Goal: Task Accomplishment & Management: Use online tool/utility

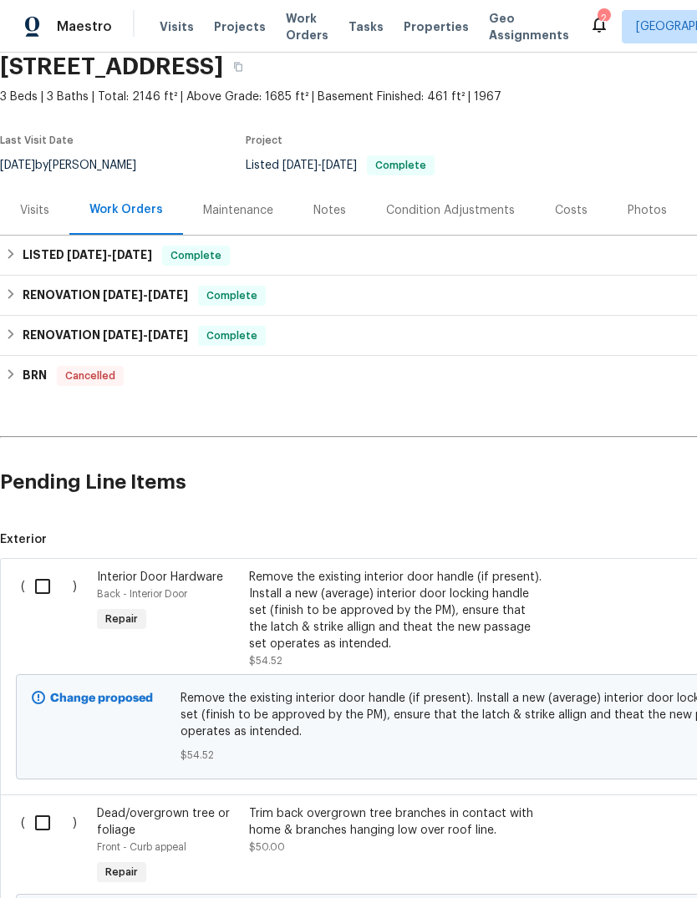
scroll to position [69, 0]
click at [300, 609] on div "Remove the existing interior door handle (if present). Install a new (average) …" at bounding box center [396, 610] width 294 height 84
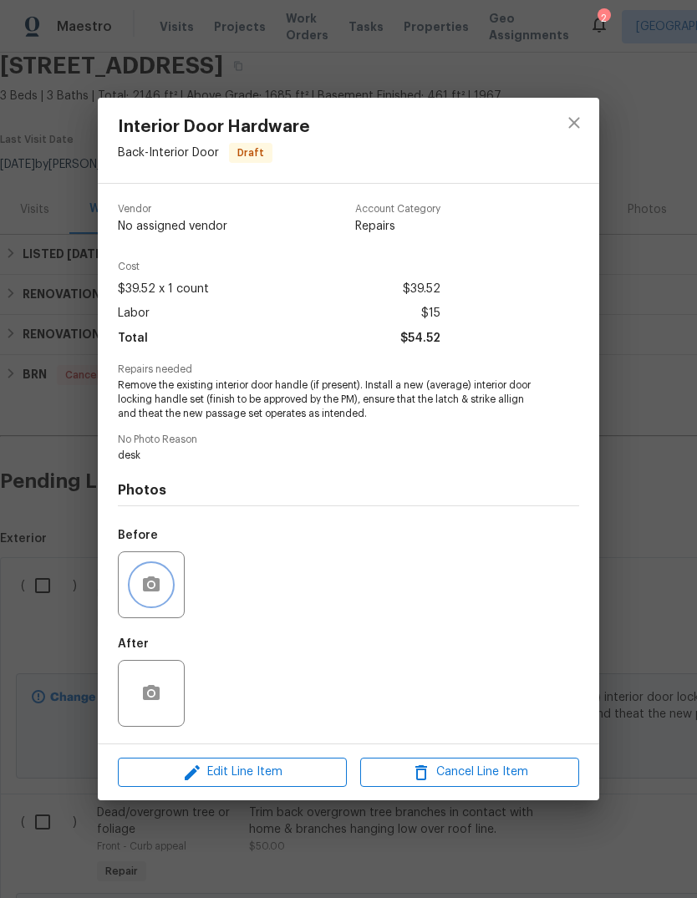
click at [158, 584] on icon "button" at bounding box center [151, 584] width 17 height 15
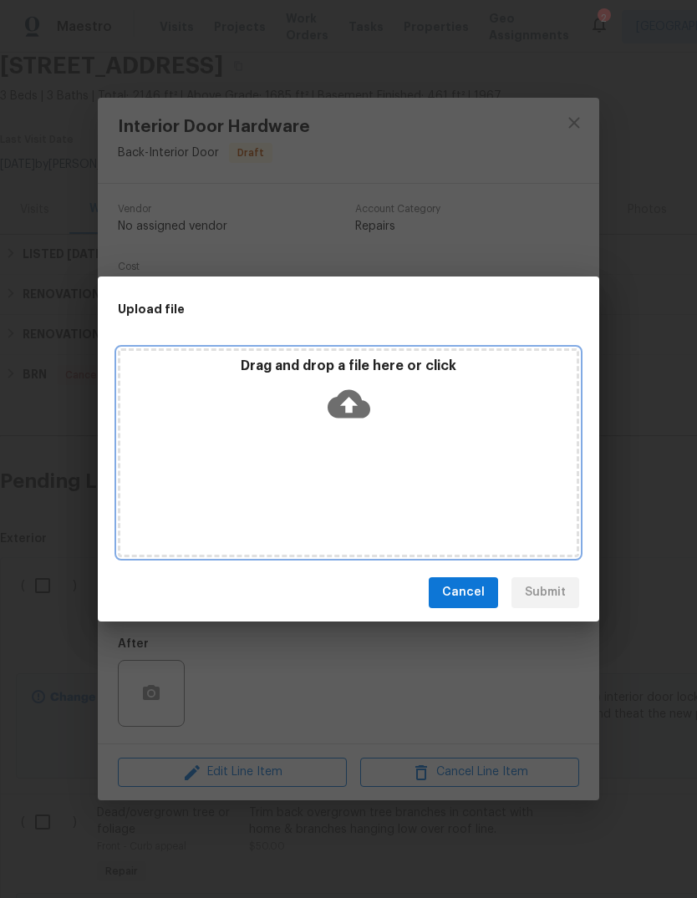
click at [352, 396] on icon at bounding box center [349, 403] width 43 height 28
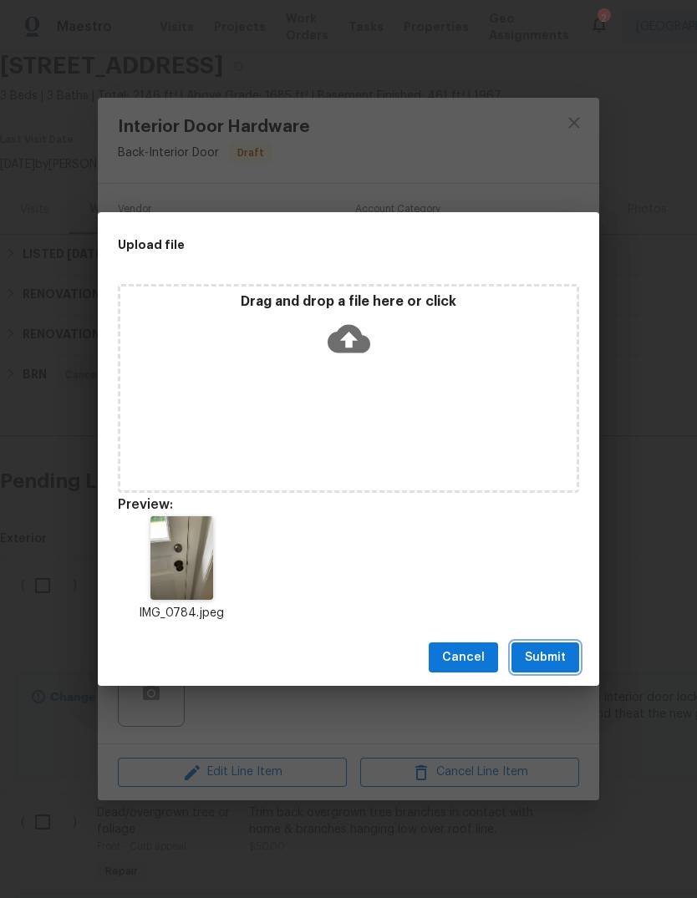
click at [561, 667] on span "Submit" at bounding box center [545, 658] width 41 height 21
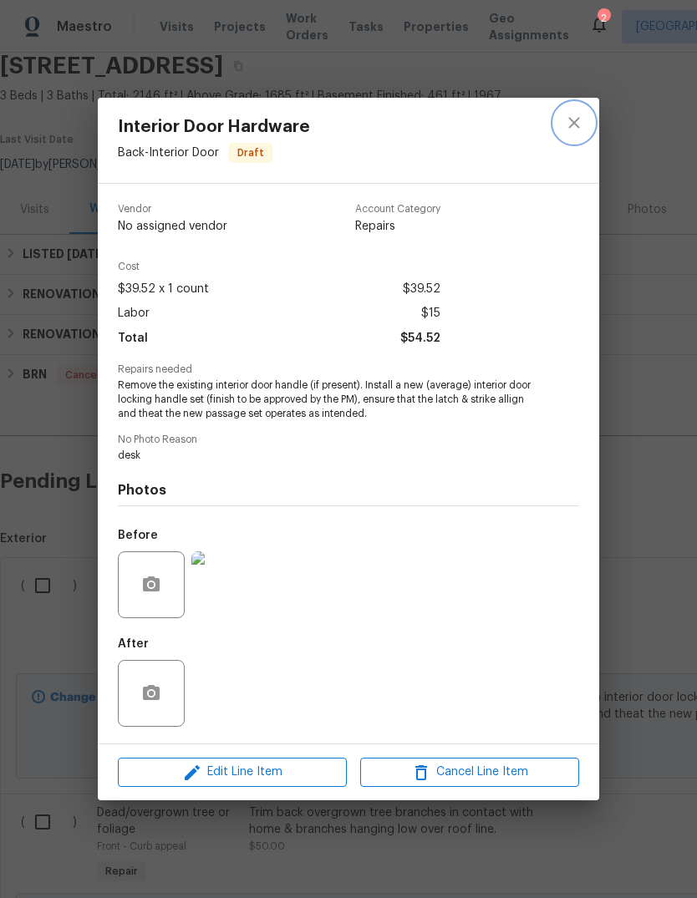
click at [572, 115] on icon "close" at bounding box center [574, 123] width 20 height 20
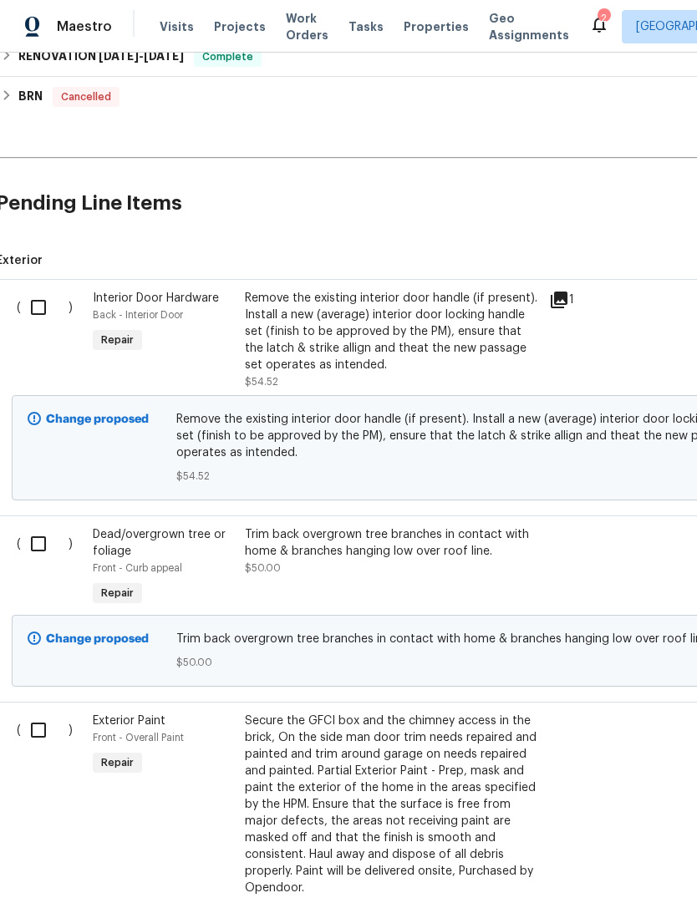
scroll to position [349, 8]
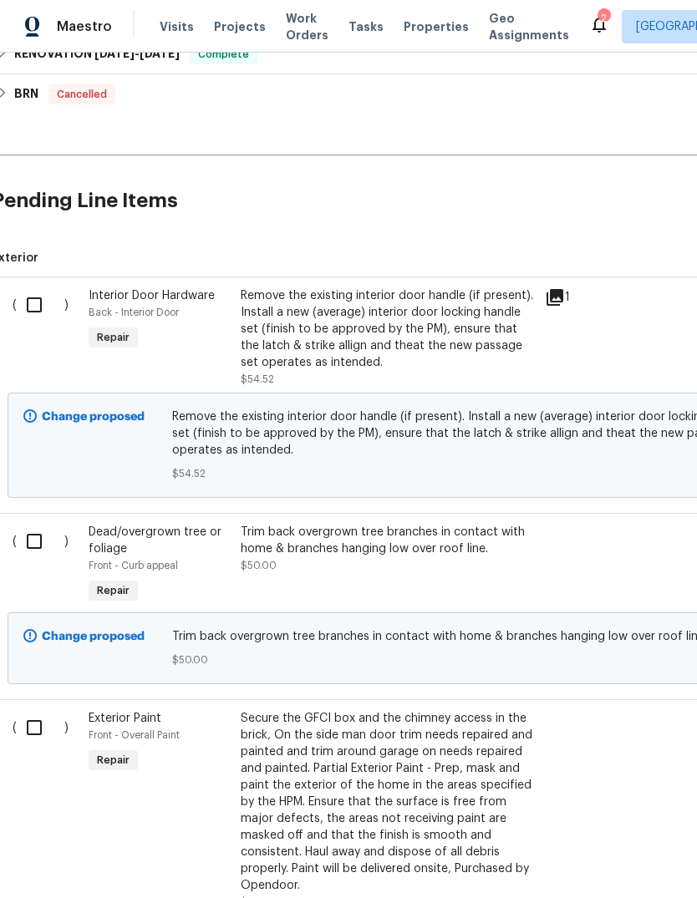
click at [373, 561] on div "Trim back overgrown tree branches in contact with home & branches hanging low o…" at bounding box center [388, 549] width 294 height 50
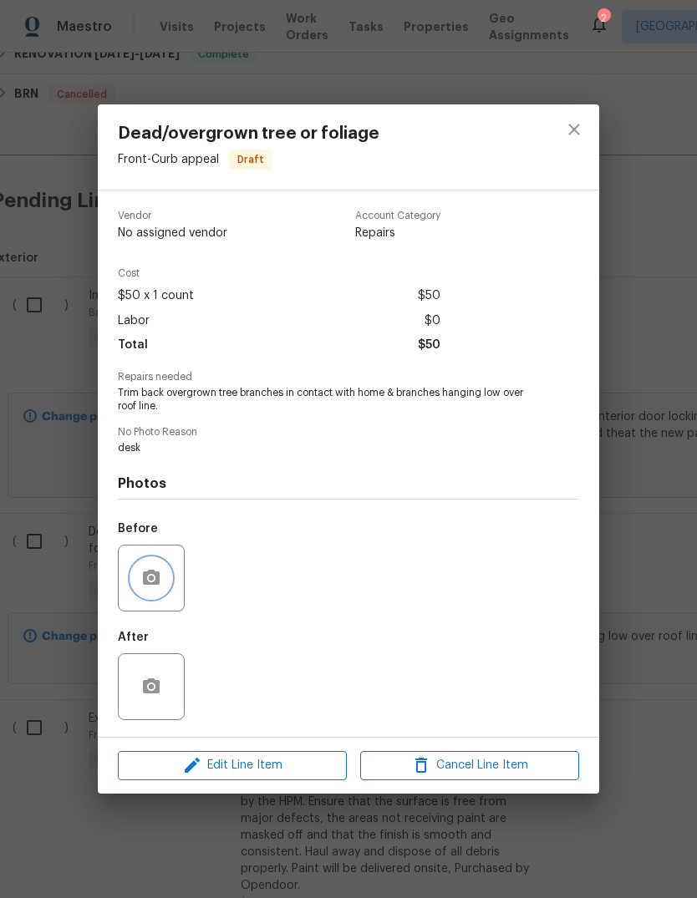
click at [160, 571] on icon "button" at bounding box center [151, 578] width 20 height 20
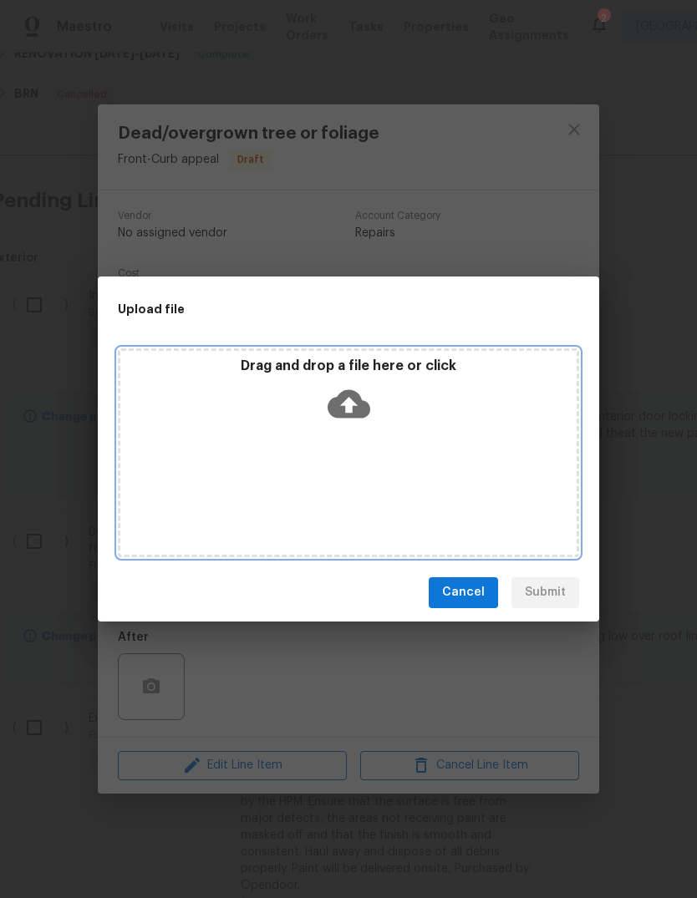
click at [346, 404] on icon at bounding box center [349, 404] width 43 height 43
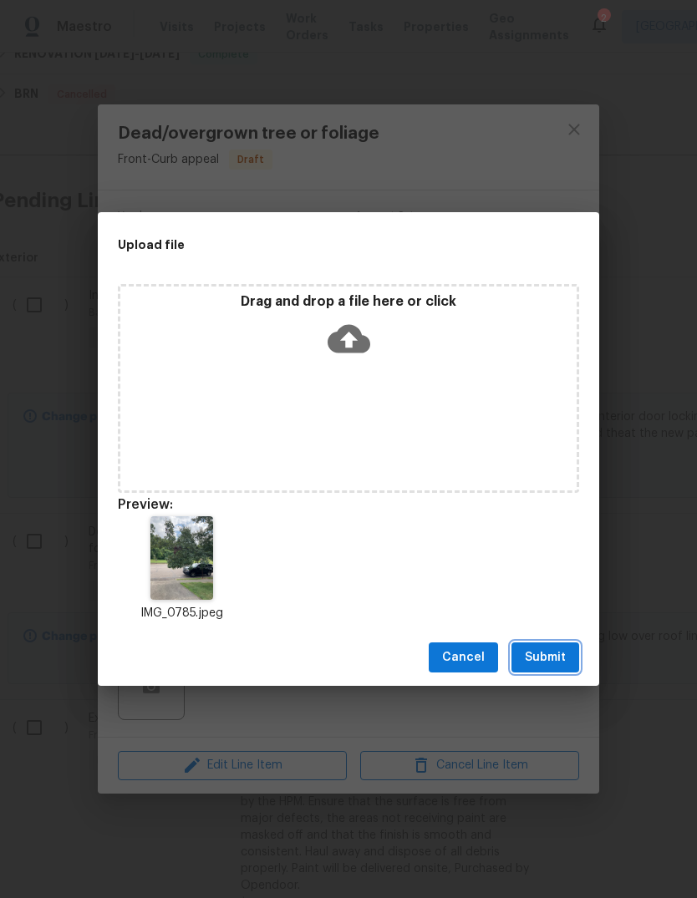
click at [561, 663] on span "Submit" at bounding box center [545, 658] width 41 height 21
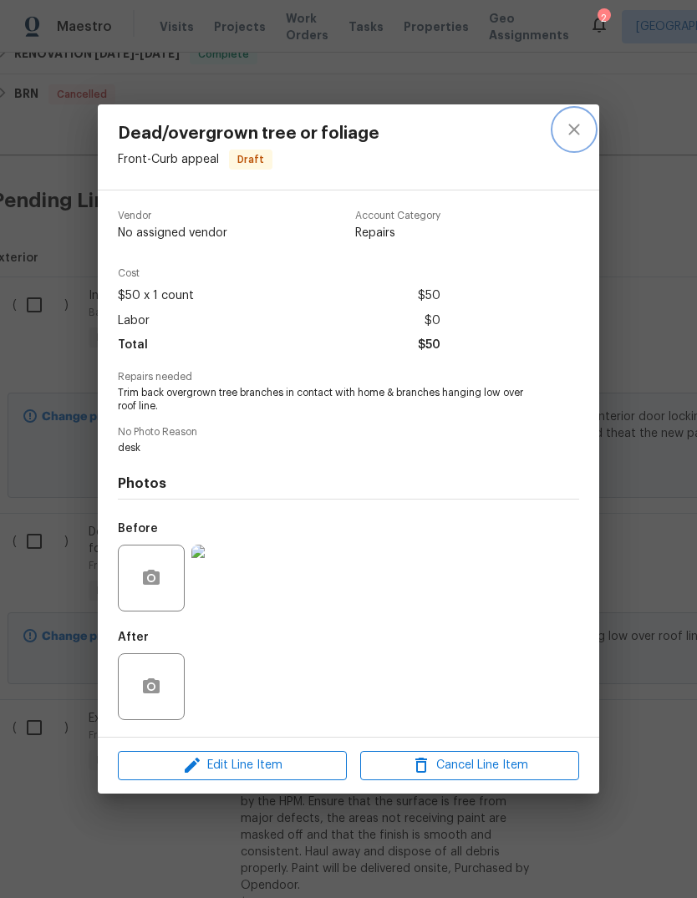
click at [573, 124] on icon "close" at bounding box center [574, 129] width 20 height 20
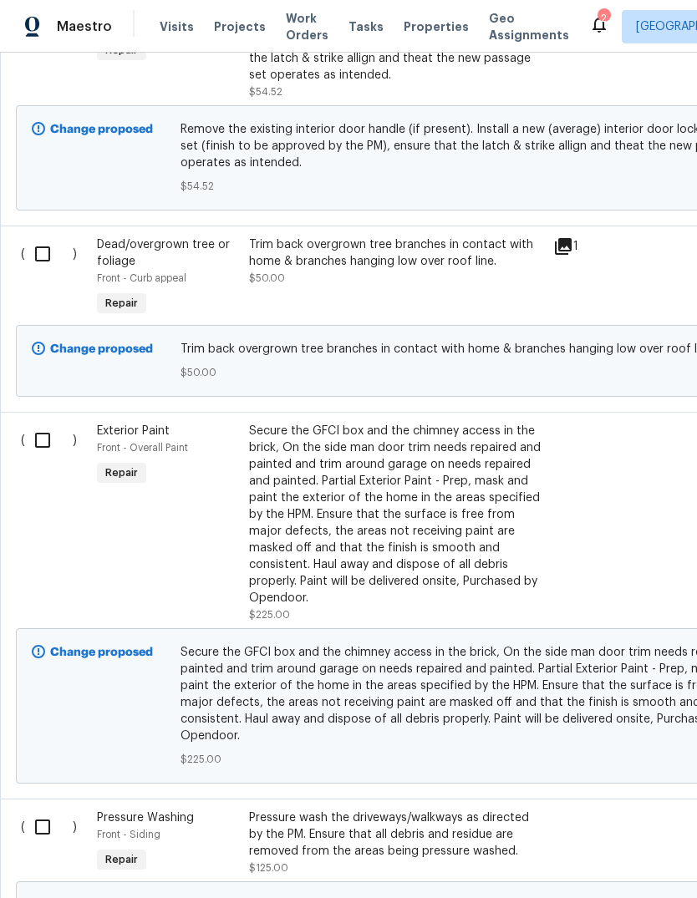
scroll to position [638, 0]
click at [330, 517] on div "Secure the GFCI box and the chimney access in the brick, On the side man door t…" at bounding box center [396, 514] width 294 height 184
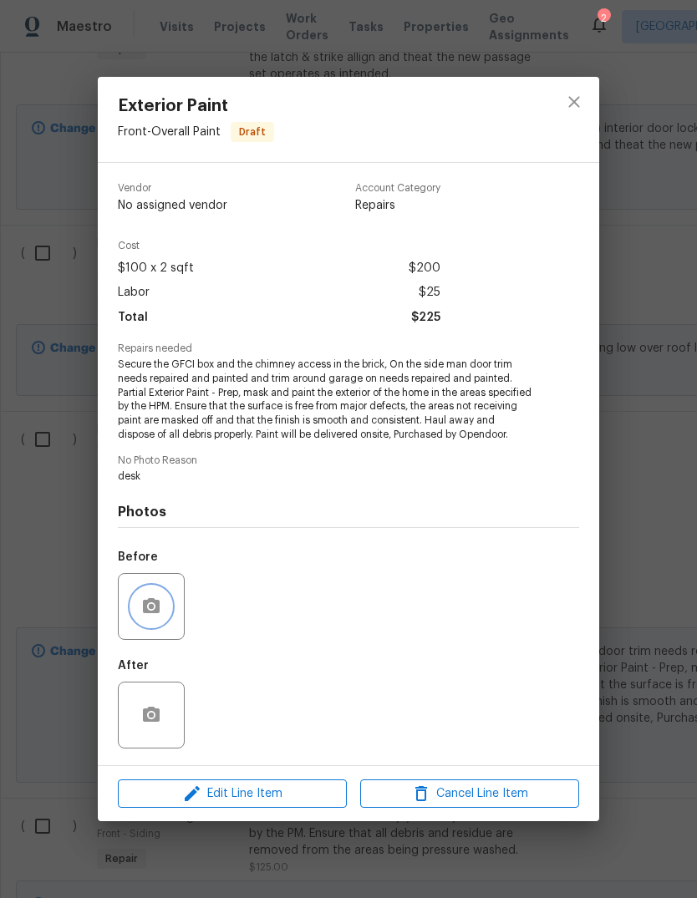
click at [156, 607] on icon "button" at bounding box center [151, 607] width 20 height 20
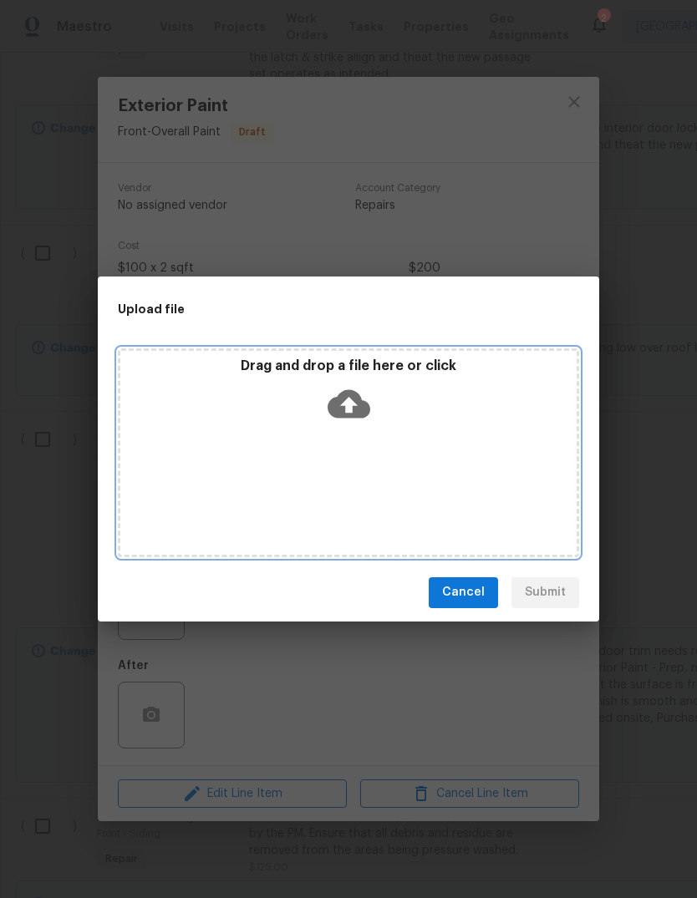
click at [357, 402] on icon at bounding box center [349, 403] width 43 height 28
